Goal: Information Seeking & Learning: Check status

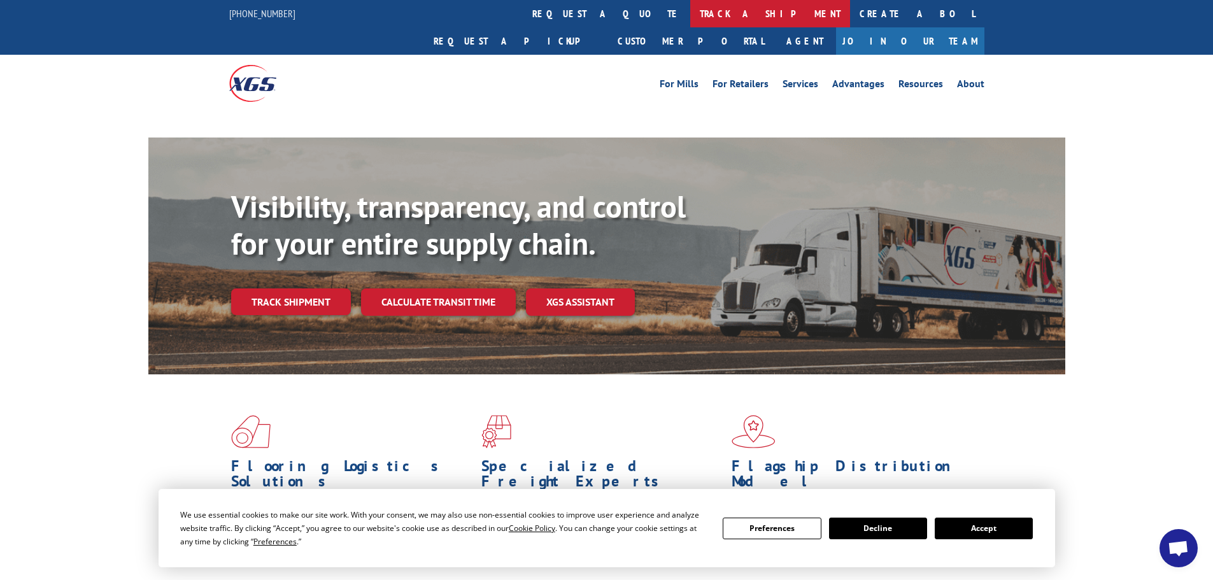
click at [690, 10] on link "track a shipment" at bounding box center [770, 13] width 160 height 27
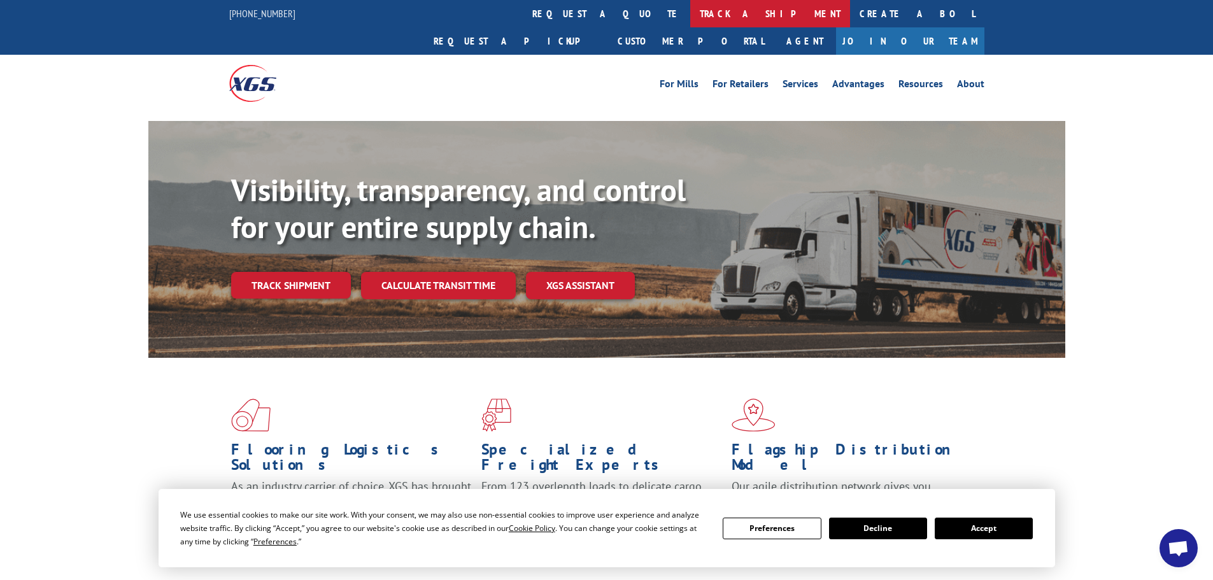
click at [690, 9] on link "track a shipment" at bounding box center [770, 13] width 160 height 27
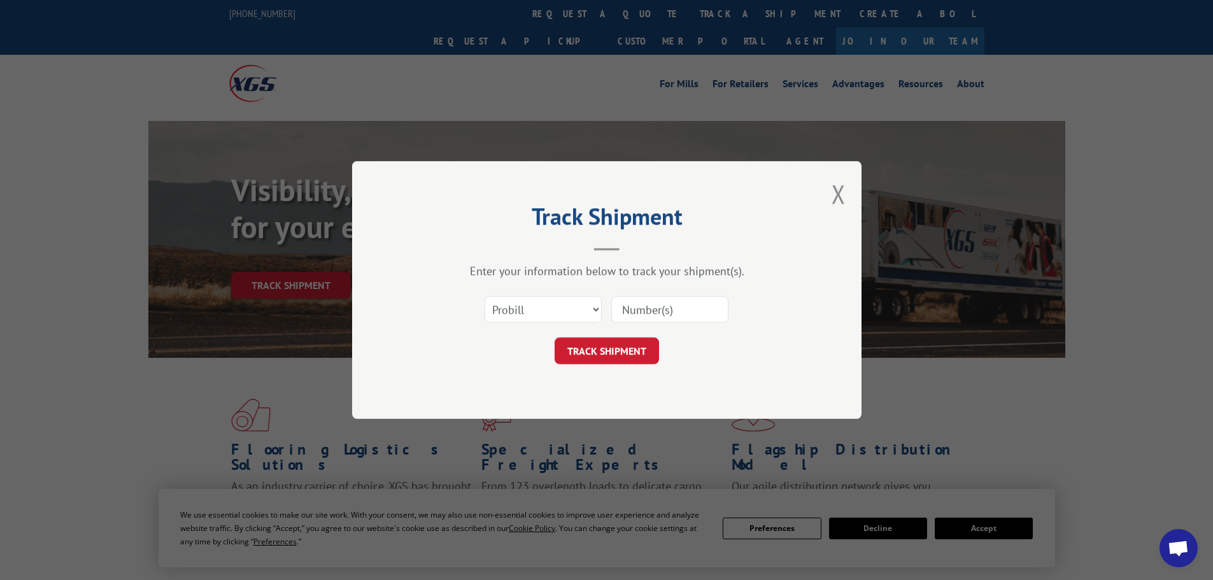
click at [699, 316] on input at bounding box center [669, 309] width 117 height 27
type input "16229828"
click at [640, 356] on button "TRACK SHIPMENT" at bounding box center [607, 351] width 104 height 27
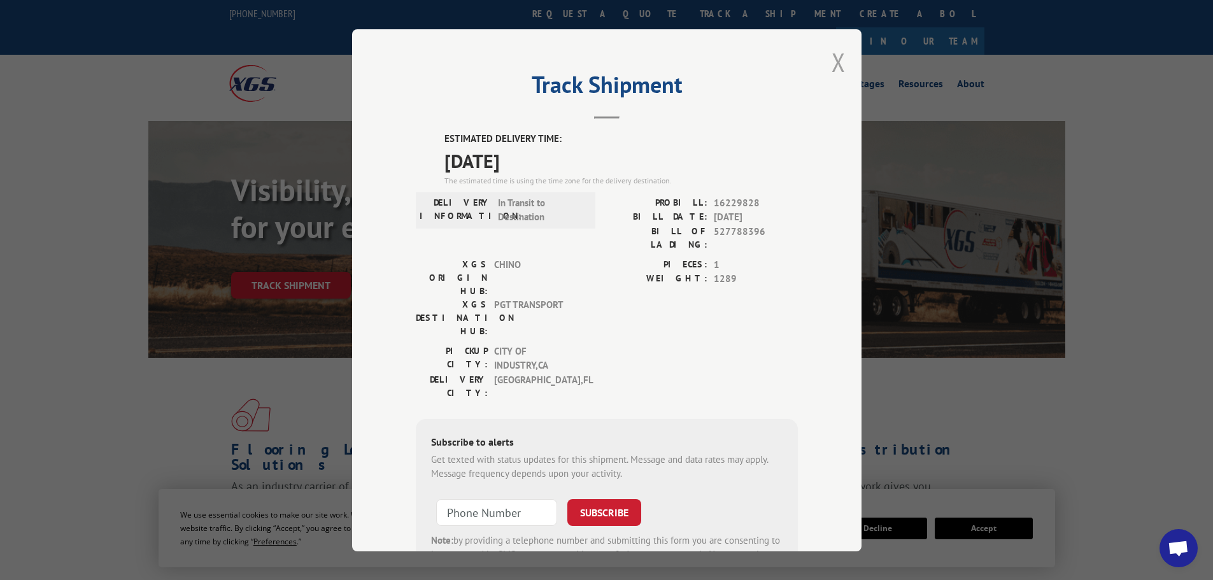
click at [839, 65] on button "Close modal" at bounding box center [839, 62] width 14 height 34
